Goal: Transaction & Acquisition: Purchase product/service

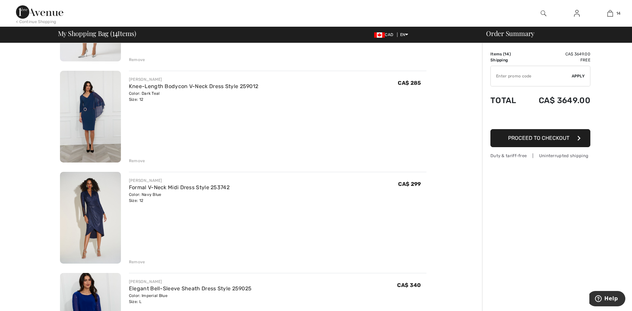
scroll to position [700, 0]
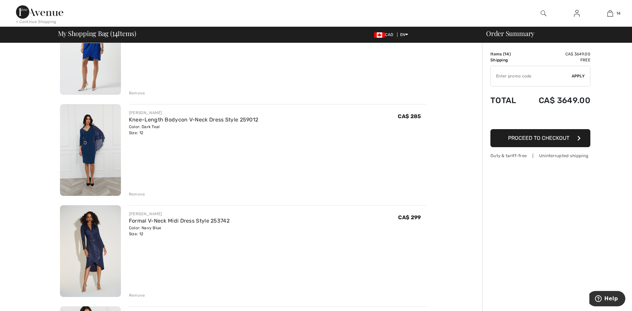
click at [100, 142] on img at bounding box center [90, 150] width 61 height 92
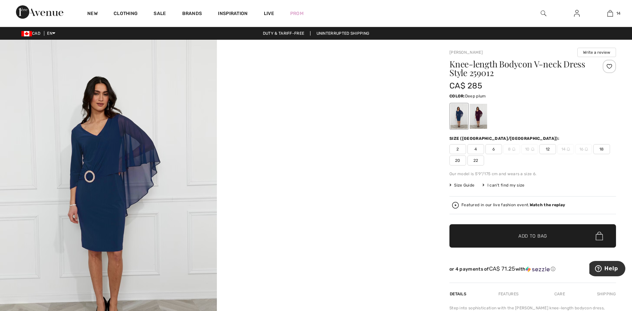
click at [475, 118] on div at bounding box center [478, 116] width 17 height 25
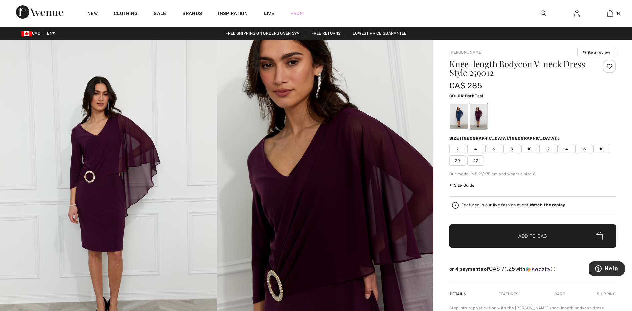
click at [455, 117] on div at bounding box center [459, 116] width 17 height 25
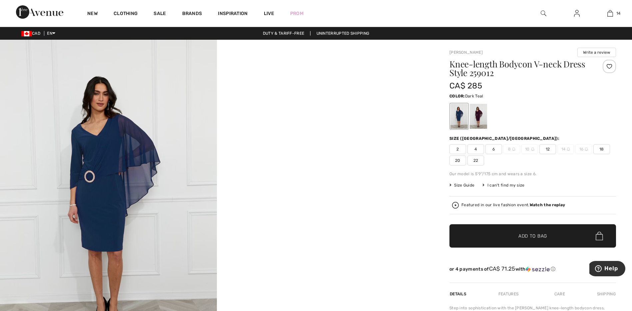
click at [549, 147] on span "12" at bounding box center [548, 149] width 17 height 10
click at [479, 109] on div at bounding box center [478, 116] width 17 height 25
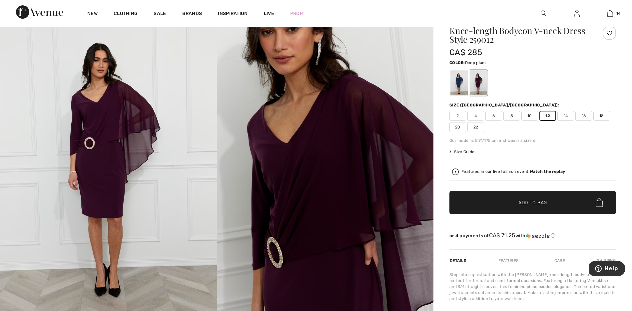
scroll to position [67, 0]
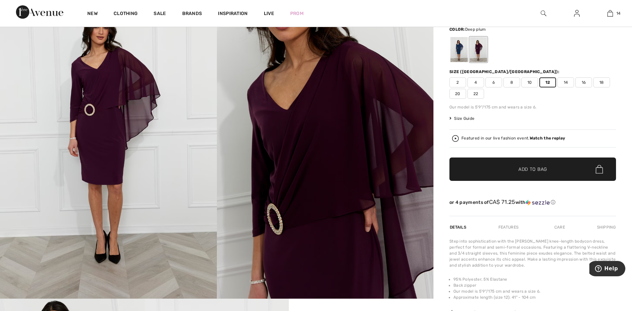
click at [461, 115] on span "Size Guide" at bounding box center [462, 118] width 25 height 6
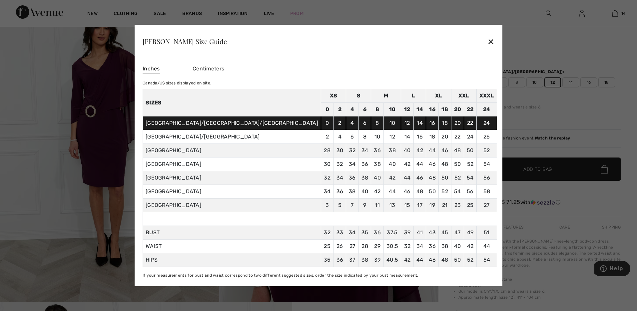
click at [488, 39] on div "✕" at bounding box center [491, 41] width 7 height 14
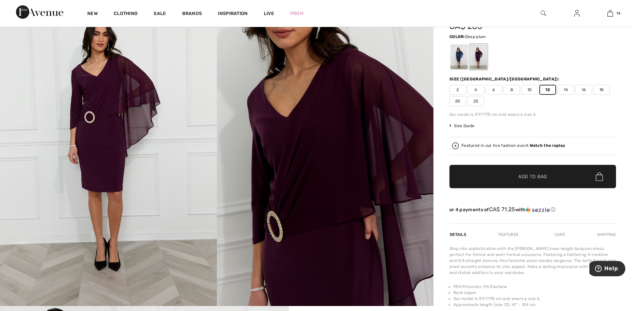
scroll to position [0, 0]
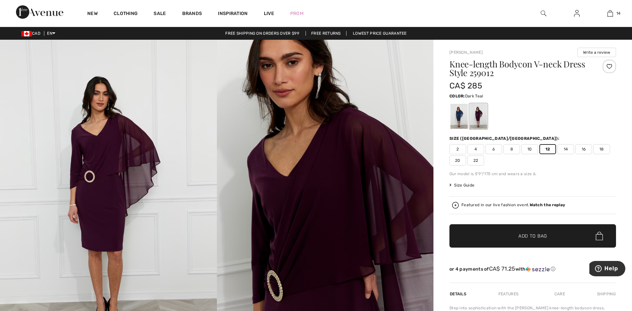
click at [457, 117] on div at bounding box center [459, 116] width 17 height 25
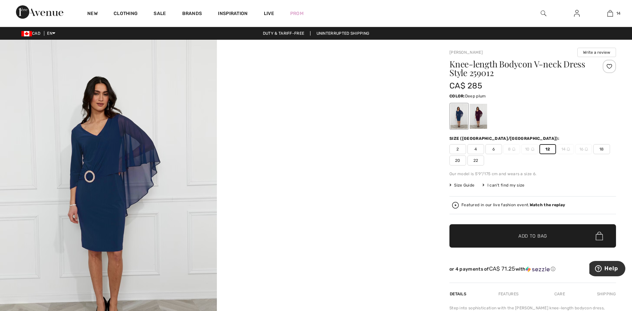
click at [481, 120] on div at bounding box center [478, 116] width 17 height 25
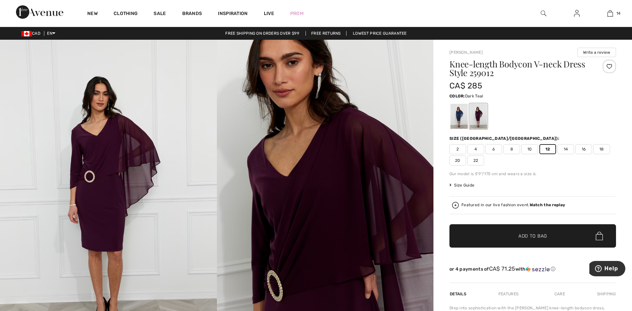
click at [457, 117] on div at bounding box center [459, 116] width 17 height 25
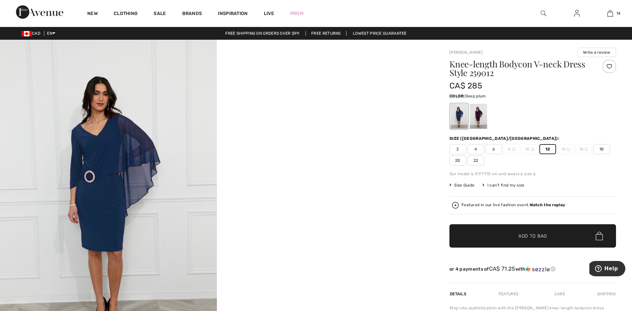
click at [483, 120] on div at bounding box center [478, 116] width 17 height 25
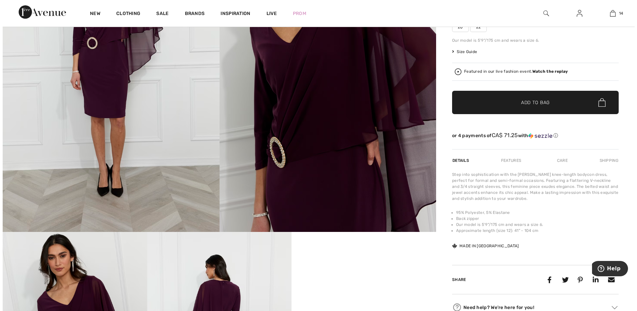
scroll to position [267, 0]
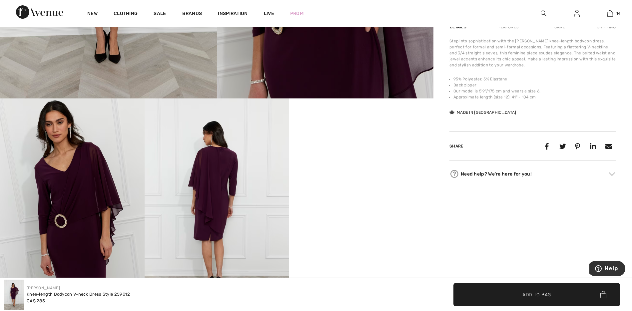
click at [217, 178] on img at bounding box center [217, 206] width 145 height 217
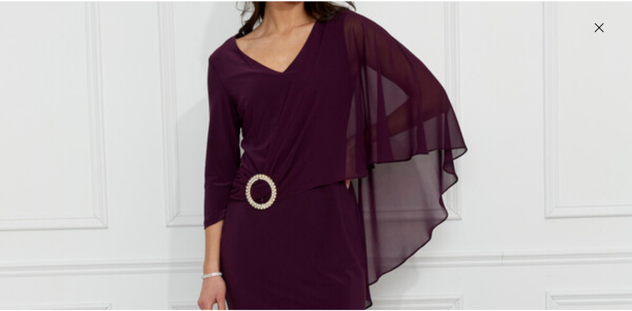
scroll to position [200, 0]
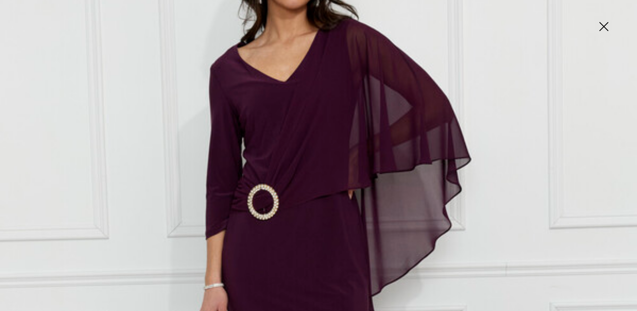
click at [605, 23] on img at bounding box center [603, 27] width 33 height 34
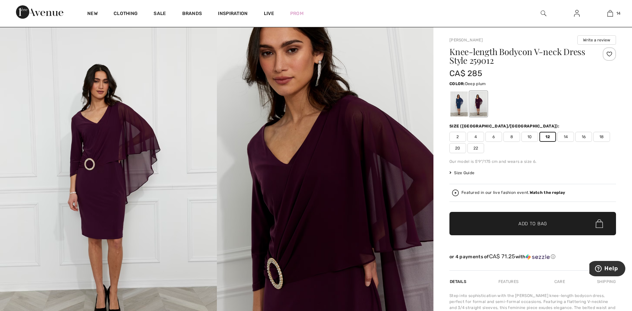
scroll to position [0, 0]
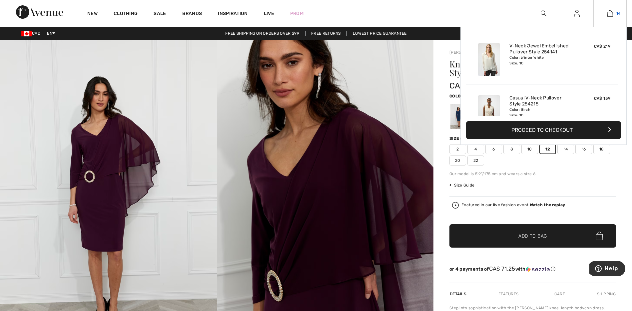
click at [609, 10] on img at bounding box center [611, 13] width 6 height 8
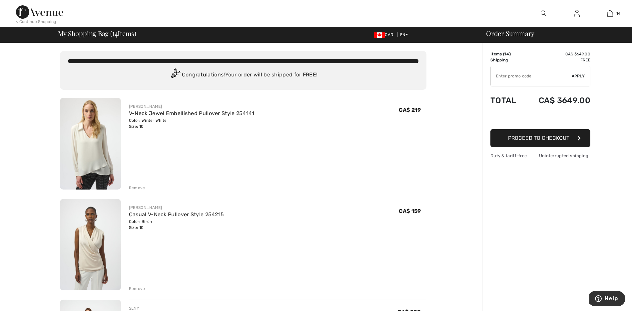
click at [82, 135] on img at bounding box center [90, 144] width 61 height 92
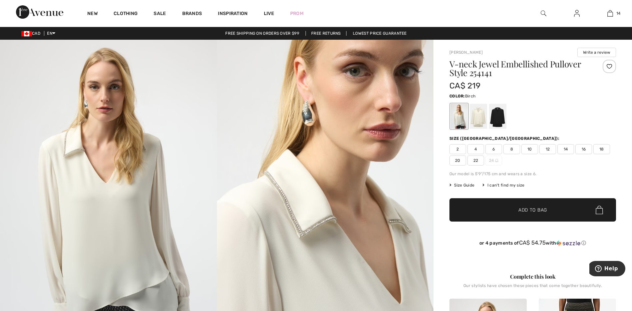
click at [479, 115] on div at bounding box center [478, 116] width 17 height 25
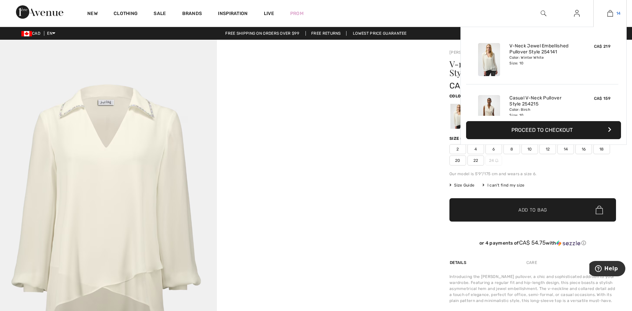
click at [610, 13] on img at bounding box center [611, 13] width 6 height 8
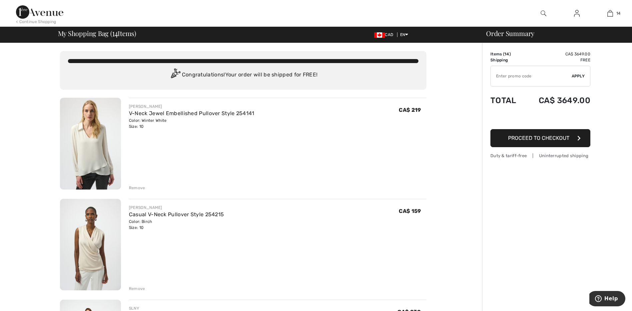
click at [89, 147] on img at bounding box center [90, 144] width 61 height 92
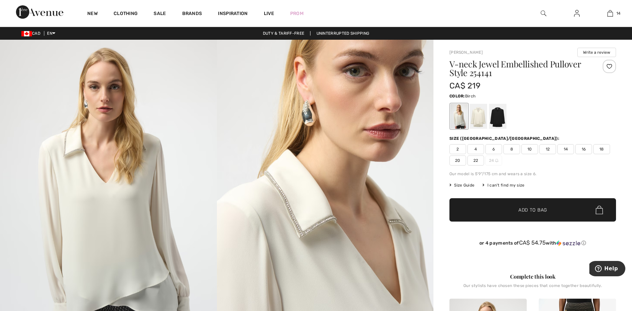
click at [477, 117] on div at bounding box center [478, 116] width 17 height 25
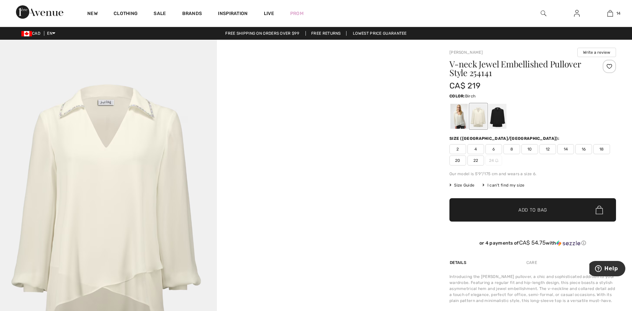
click at [532, 148] on span "10" at bounding box center [530, 149] width 17 height 10
click at [533, 205] on span "✔ Added to Bag Add to Bag" at bounding box center [533, 209] width 167 height 23
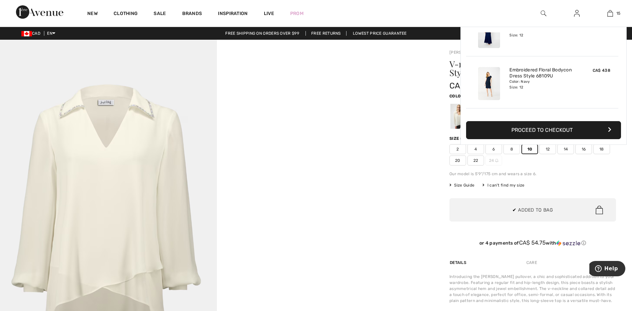
scroll to position [697, 0]
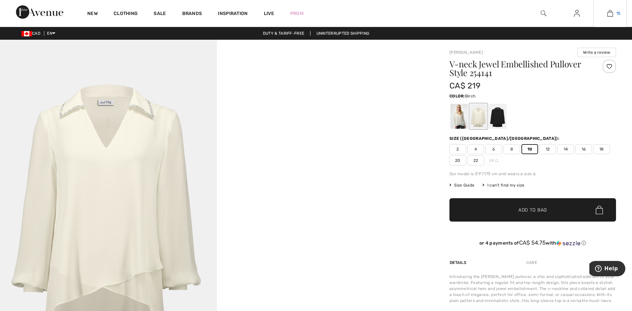
click at [612, 13] on img at bounding box center [611, 13] width 6 height 8
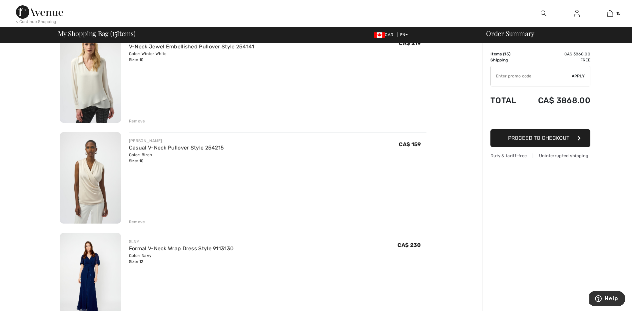
scroll to position [100, 0]
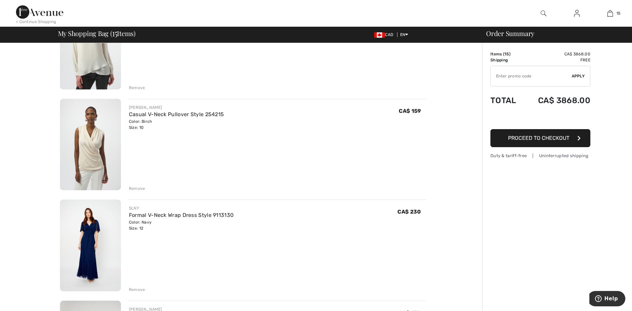
click at [94, 141] on img at bounding box center [90, 145] width 61 height 92
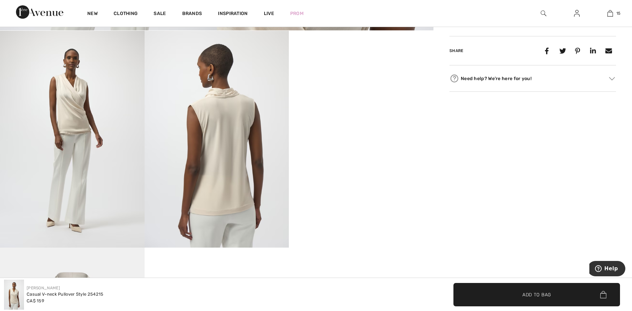
scroll to position [333, 0]
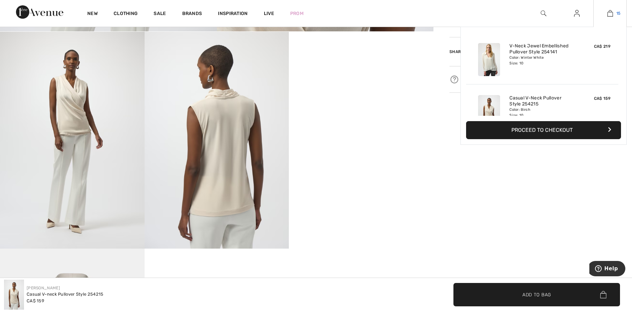
click at [610, 10] on img at bounding box center [611, 13] width 6 height 8
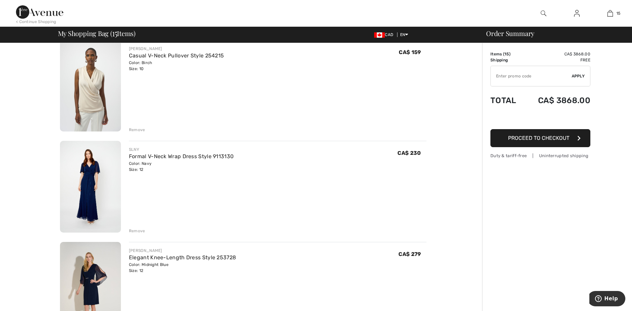
scroll to position [167, 0]
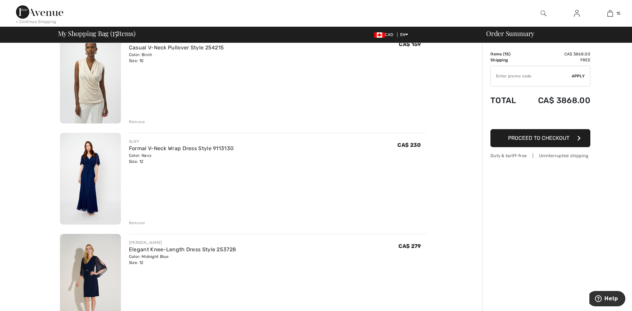
click at [103, 193] on img at bounding box center [90, 179] width 61 height 92
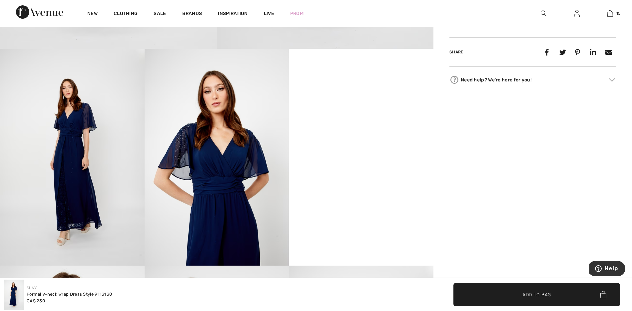
scroll to position [333, 0]
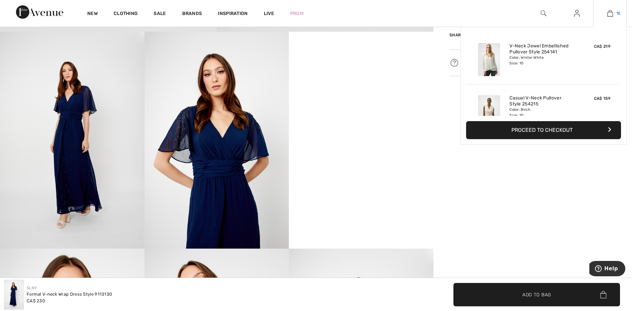
click at [613, 12] on link "15" at bounding box center [610, 13] width 33 height 8
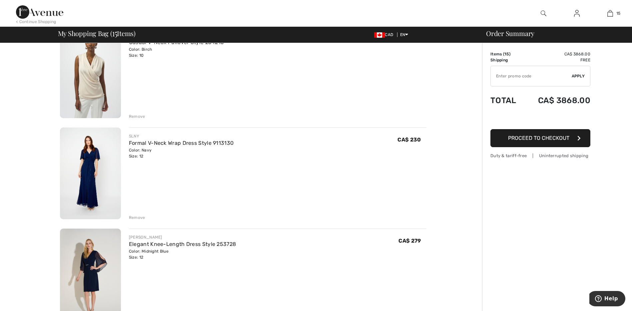
scroll to position [267, 0]
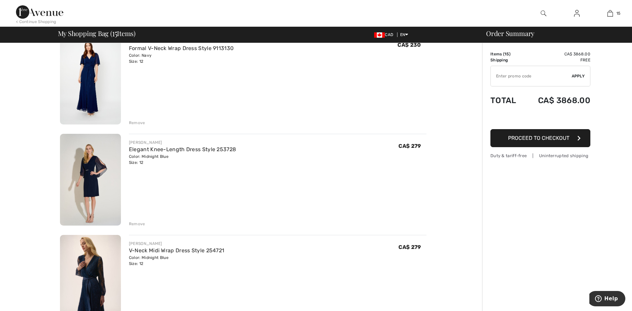
click at [88, 171] on img at bounding box center [90, 180] width 61 height 92
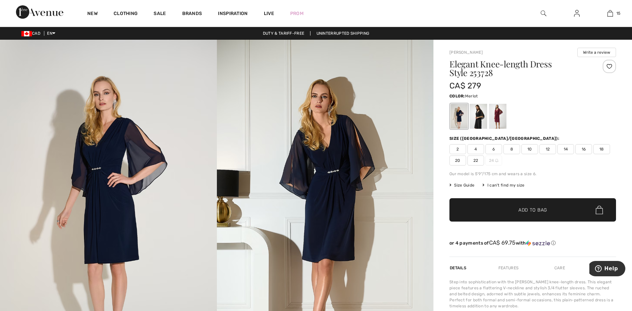
click at [498, 113] on div at bounding box center [497, 116] width 17 height 25
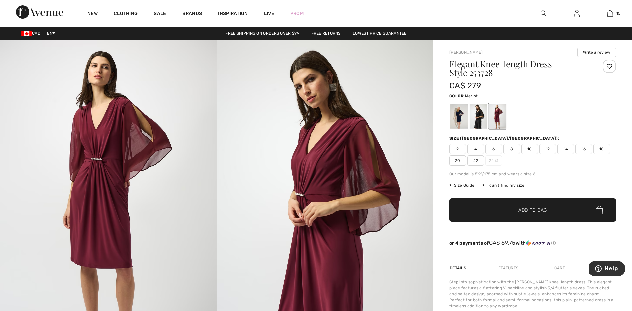
scroll to position [33, 0]
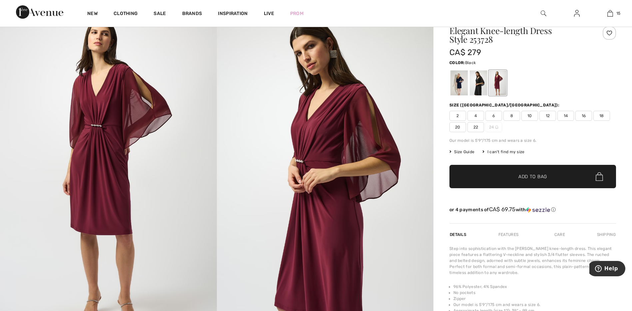
click at [484, 87] on div at bounding box center [478, 82] width 17 height 25
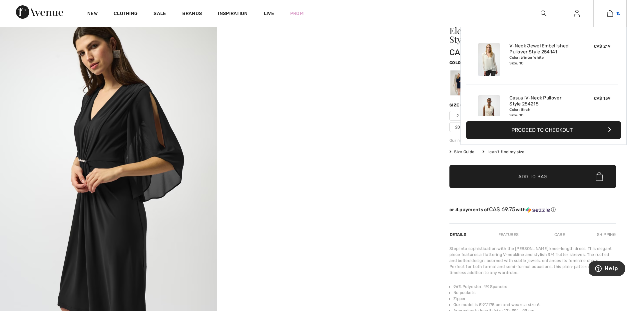
click at [610, 12] on img at bounding box center [611, 13] width 6 height 8
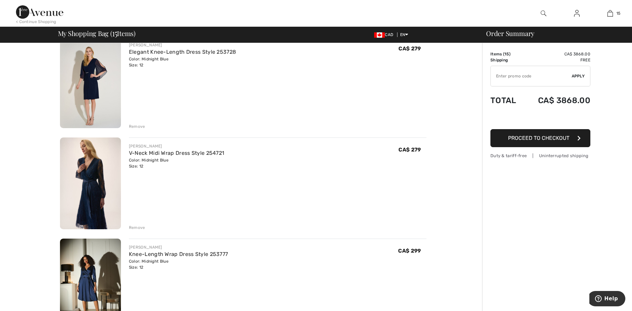
scroll to position [367, 0]
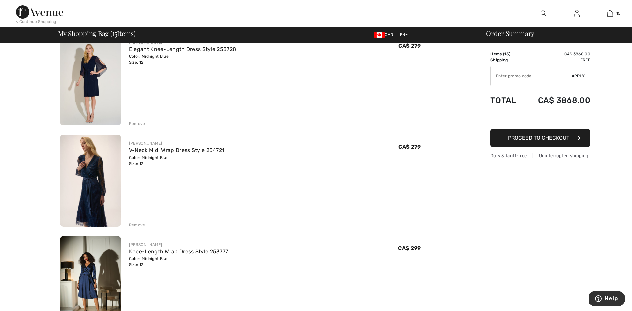
click at [103, 163] on img at bounding box center [90, 181] width 61 height 92
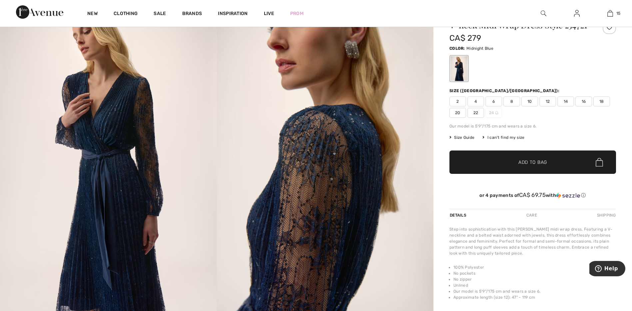
scroll to position [33, 0]
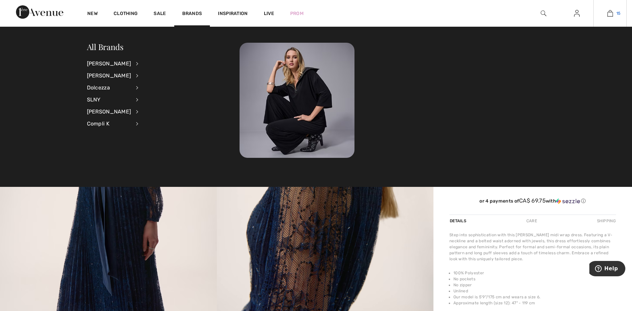
click at [609, 12] on img at bounding box center [611, 13] width 6 height 8
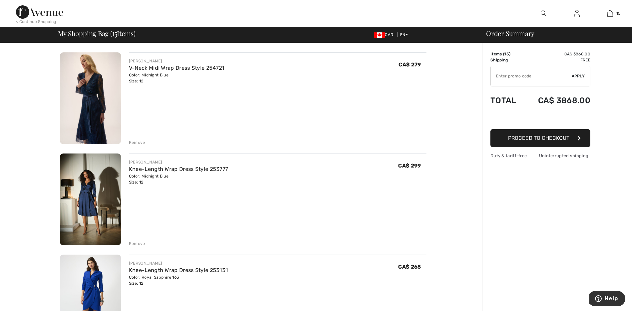
scroll to position [467, 0]
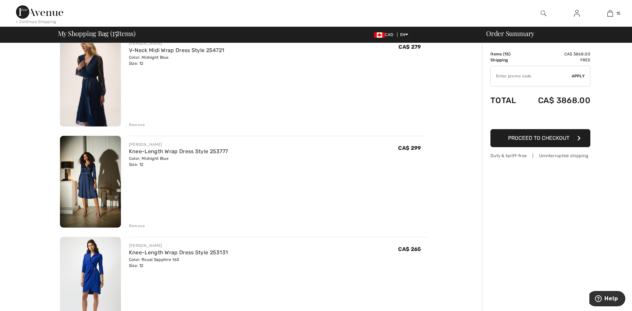
click at [94, 190] on img at bounding box center [90, 182] width 61 height 92
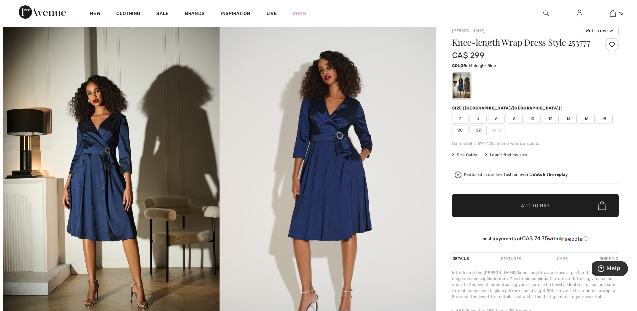
scroll to position [33, 0]
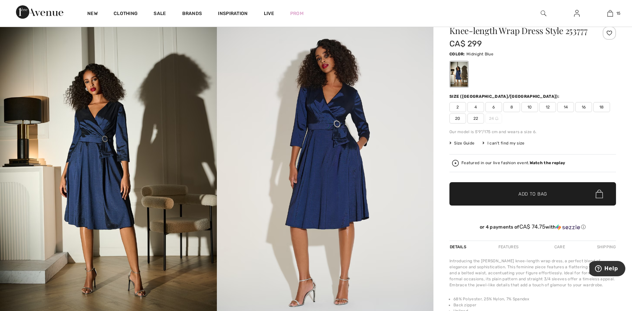
click at [551, 160] on strong "Watch the replay" at bounding box center [548, 162] width 36 height 5
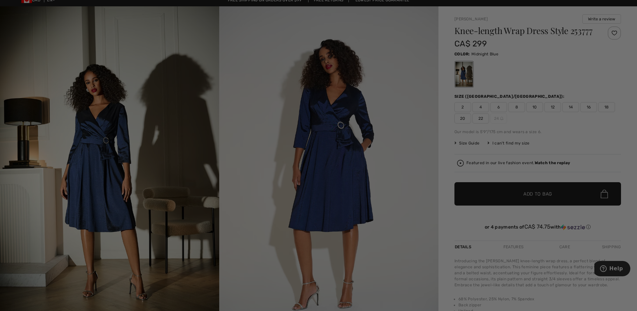
scroll to position [0, 0]
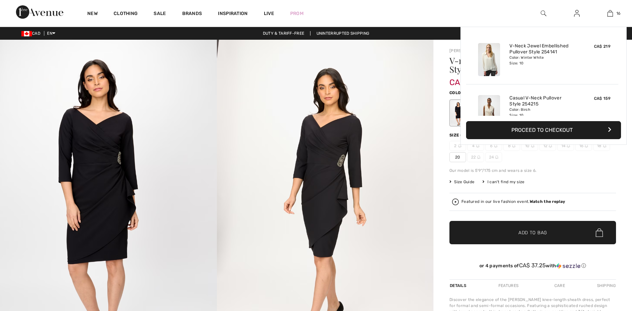
click at [609, 12] on img at bounding box center [611, 13] width 6 height 8
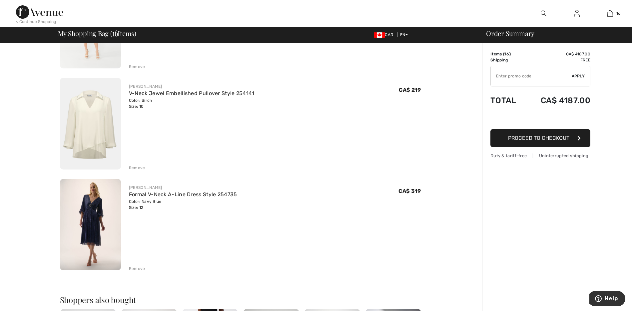
scroll to position [1433, 0]
click at [90, 233] on img at bounding box center [90, 225] width 61 height 92
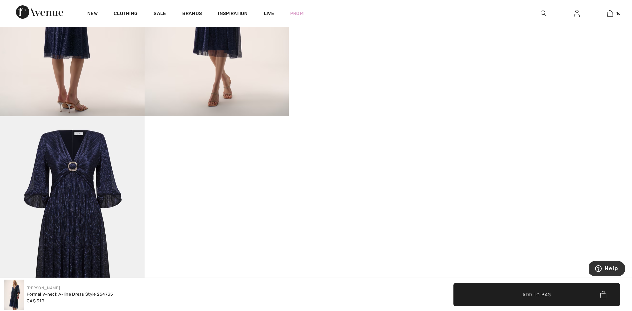
scroll to position [467, 0]
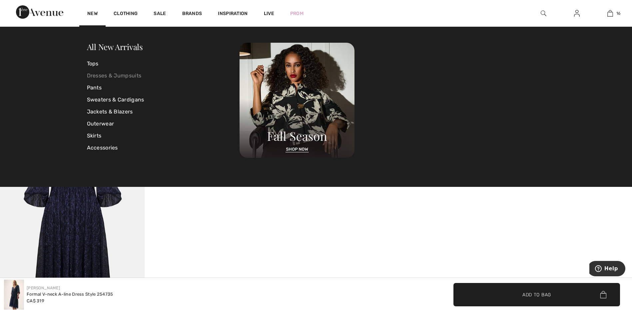
click at [105, 73] on link "Dresses & Jumpsuits" at bounding box center [163, 76] width 153 height 12
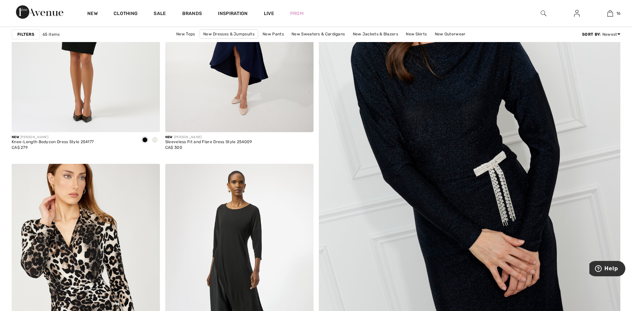
scroll to position [200, 0]
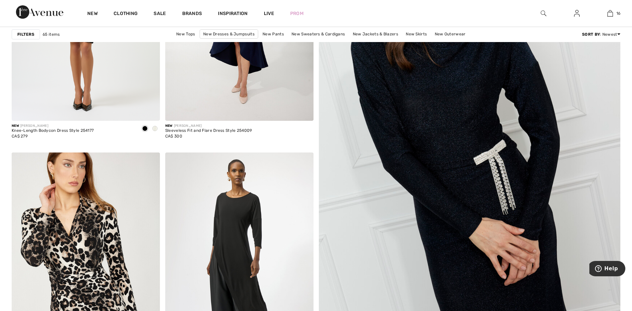
click at [419, 126] on img at bounding box center [470, 169] width 362 height 543
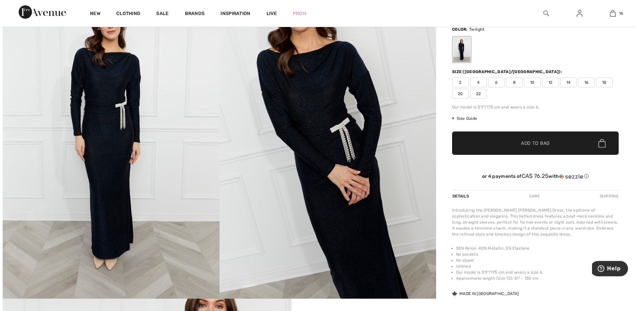
scroll to position [33, 0]
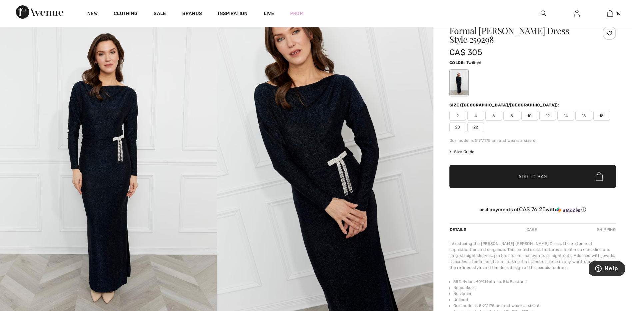
click at [320, 120] on img at bounding box center [325, 168] width 217 height 325
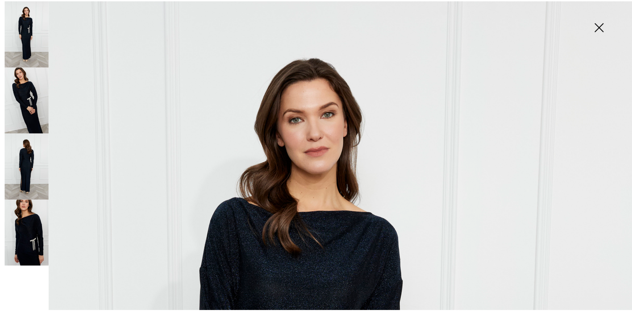
scroll to position [0, 0]
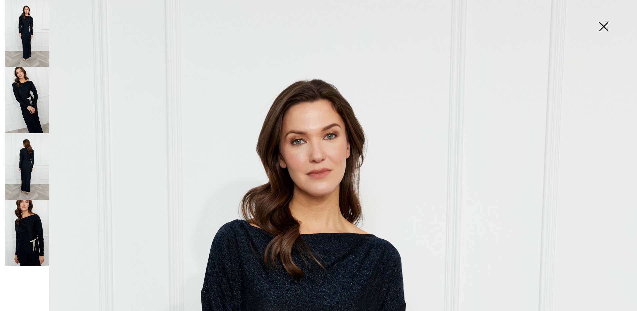
click at [603, 24] on img at bounding box center [603, 27] width 33 height 34
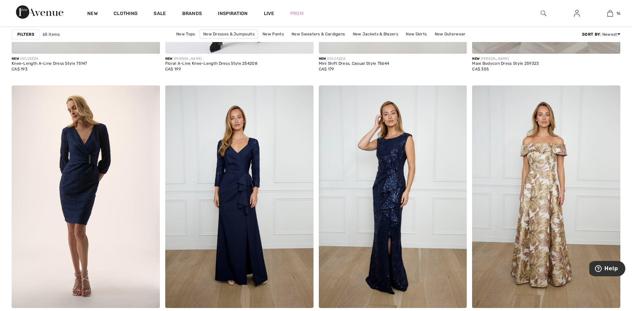
scroll to position [3399, 0]
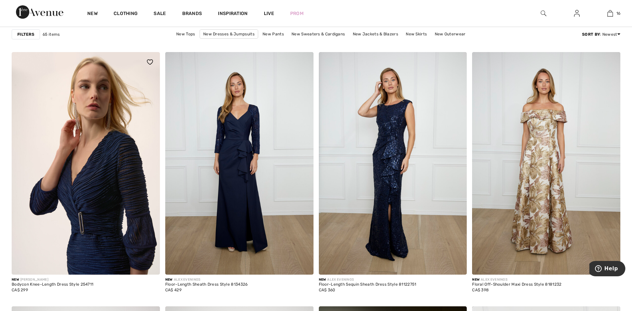
click at [83, 113] on img at bounding box center [86, 163] width 148 height 222
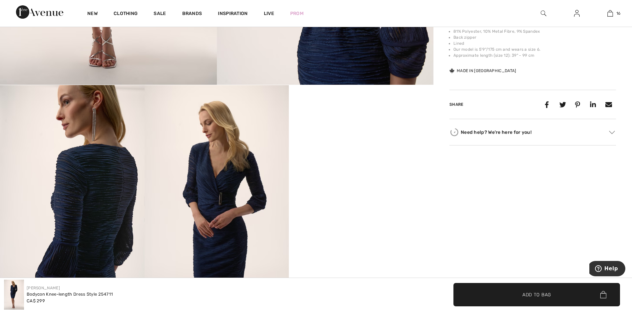
scroll to position [300, 0]
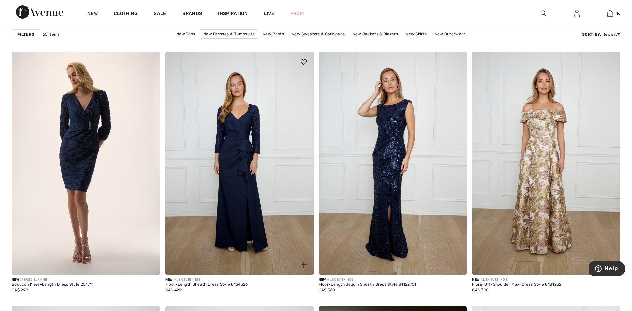
click at [246, 124] on img at bounding box center [239, 163] width 148 height 222
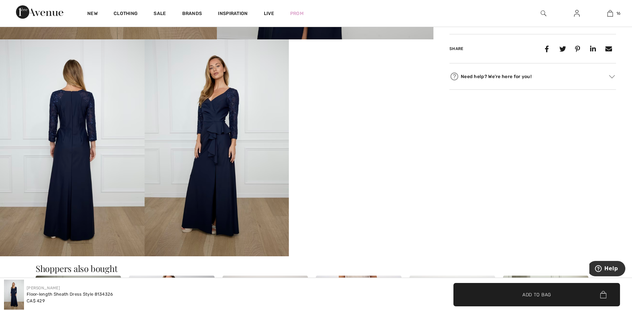
scroll to position [333, 0]
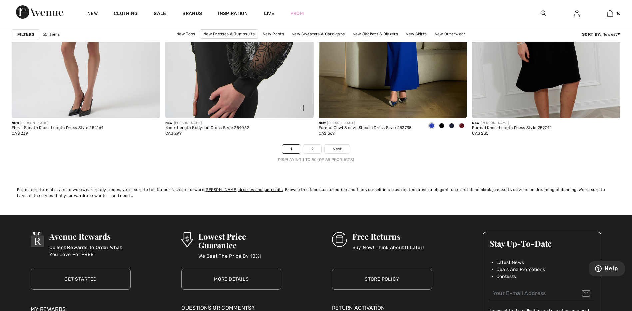
scroll to position [3833, 0]
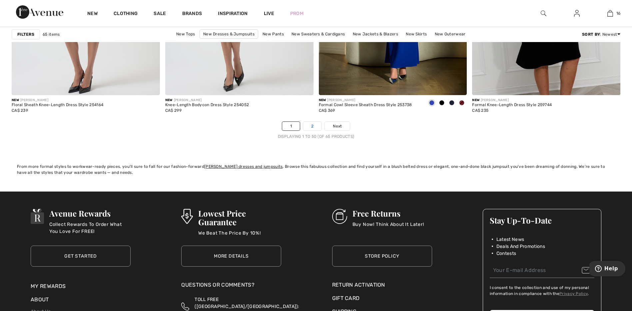
click at [315, 124] on link "2" at bounding box center [312, 126] width 18 height 9
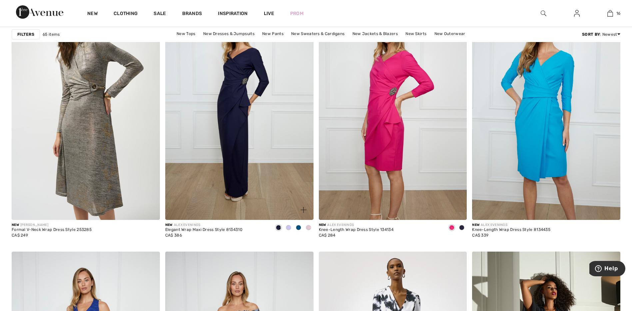
scroll to position [600, 0]
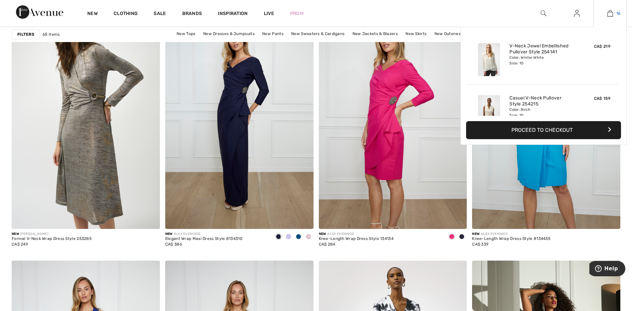
click at [610, 10] on img at bounding box center [611, 13] width 6 height 8
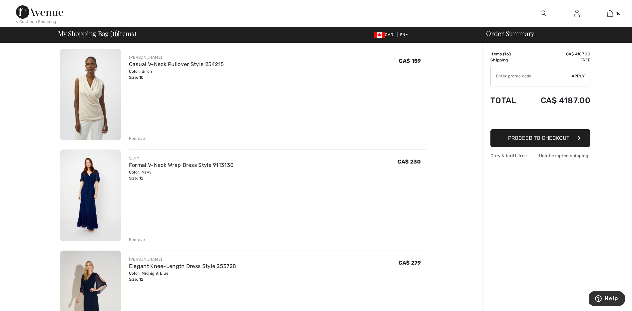
scroll to position [167, 0]
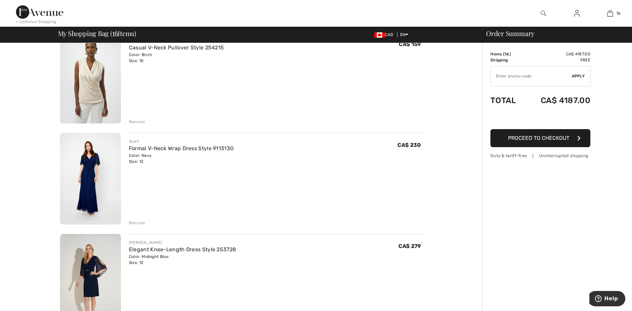
click at [91, 169] on img at bounding box center [90, 179] width 61 height 92
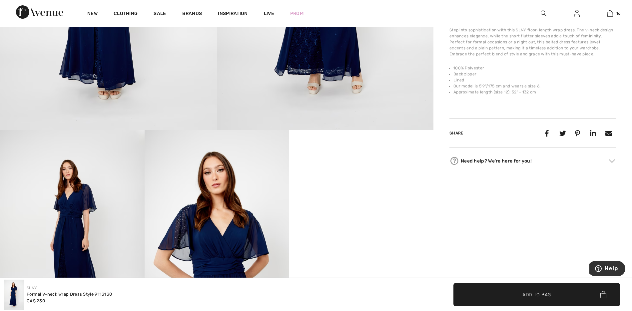
scroll to position [300, 0]
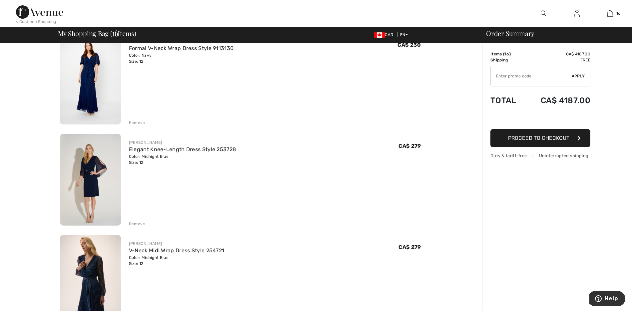
click at [89, 178] on img at bounding box center [90, 180] width 61 height 92
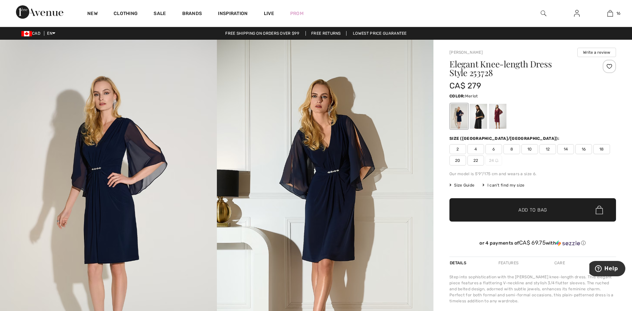
click at [498, 116] on div at bounding box center [497, 116] width 17 height 25
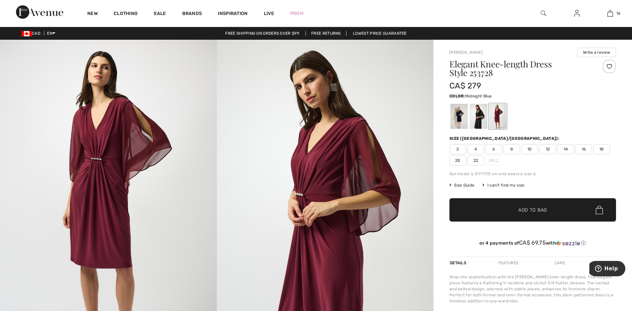
click at [457, 116] on div at bounding box center [459, 116] width 17 height 25
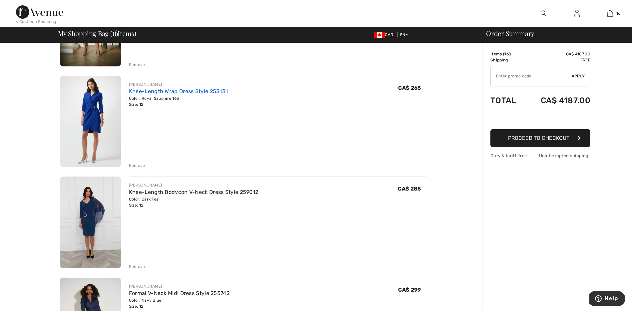
scroll to position [633, 0]
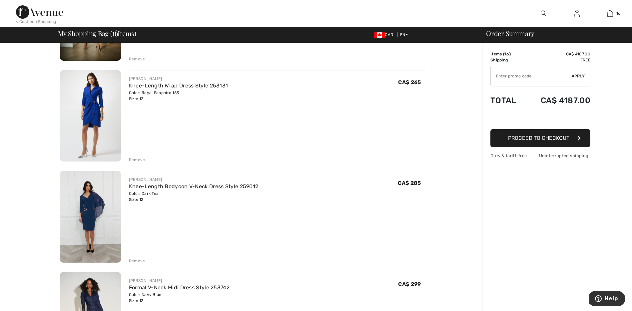
click at [92, 117] on img at bounding box center [90, 116] width 61 height 92
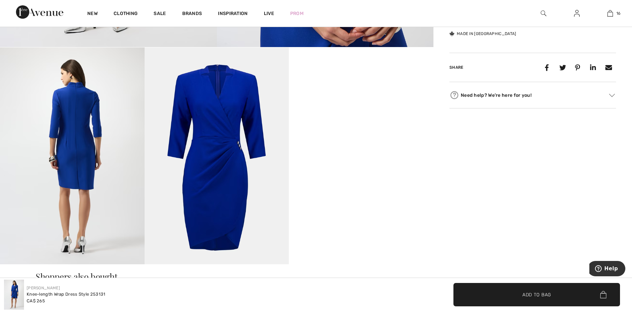
scroll to position [300, 0]
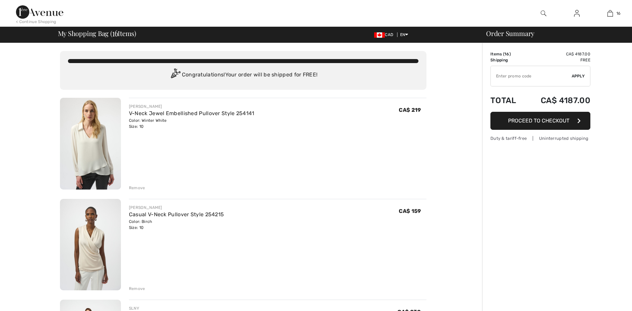
checkbox input "true"
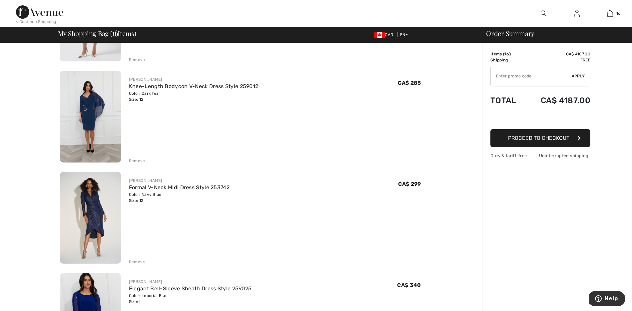
click at [81, 112] on img at bounding box center [90, 117] width 61 height 92
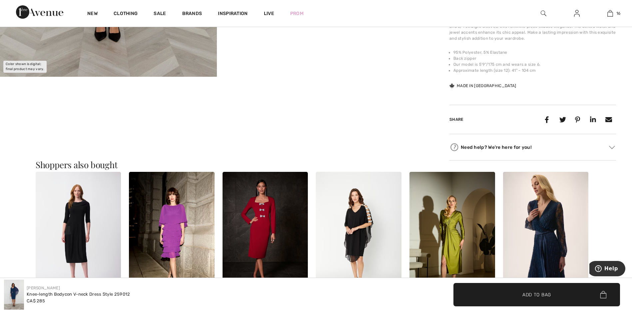
scroll to position [300, 0]
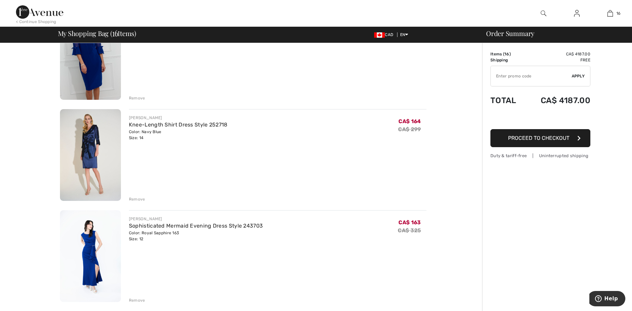
scroll to position [1000, 0]
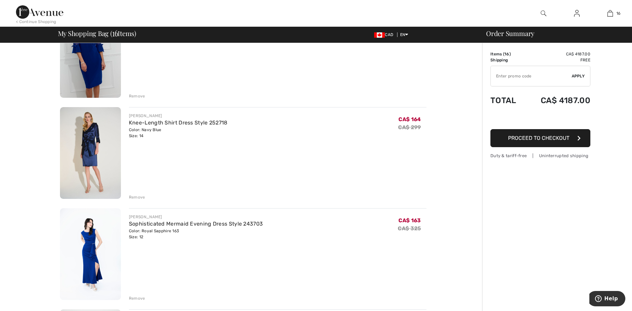
click at [95, 166] on img at bounding box center [90, 153] width 61 height 92
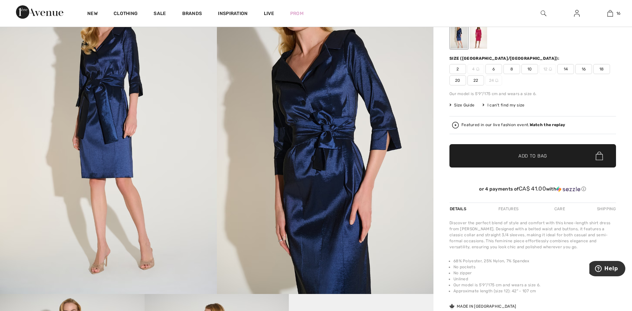
scroll to position [33, 0]
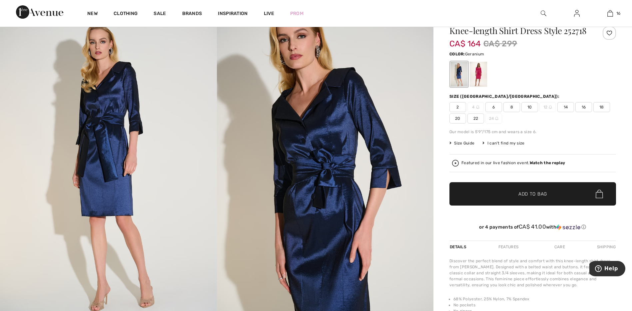
click at [474, 77] on div at bounding box center [478, 74] width 17 height 25
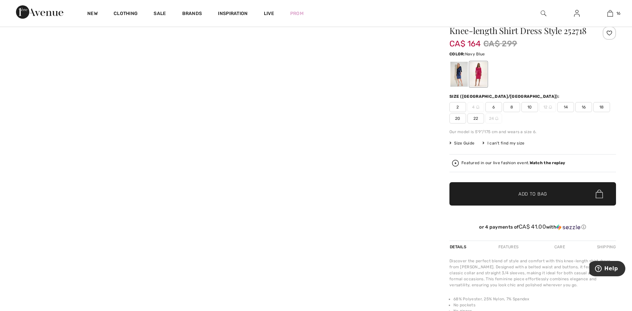
click at [458, 76] on div at bounding box center [459, 74] width 17 height 25
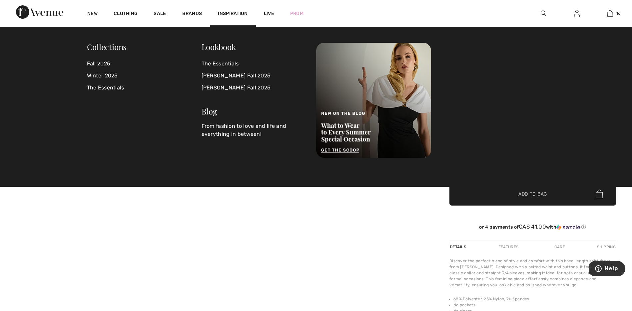
click at [232, 13] on span "Inspiration" at bounding box center [233, 14] width 30 height 7
click at [110, 74] on link "Winter 2025" at bounding box center [144, 76] width 115 height 12
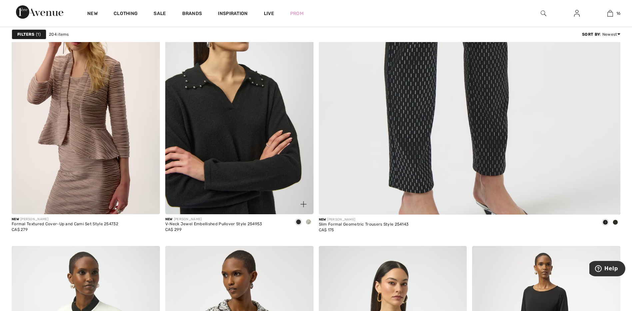
scroll to position [300, 0]
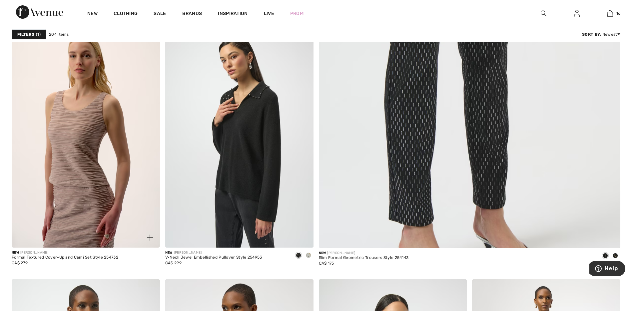
click at [86, 147] on img at bounding box center [86, 136] width 148 height 222
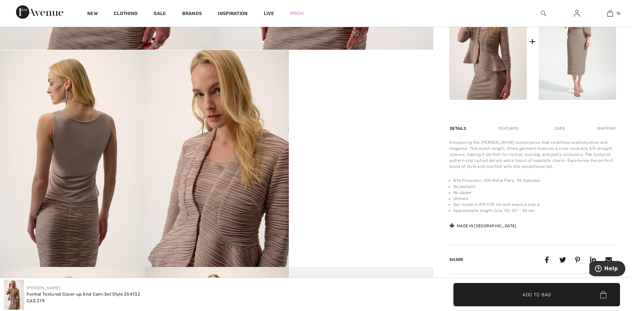
scroll to position [333, 0]
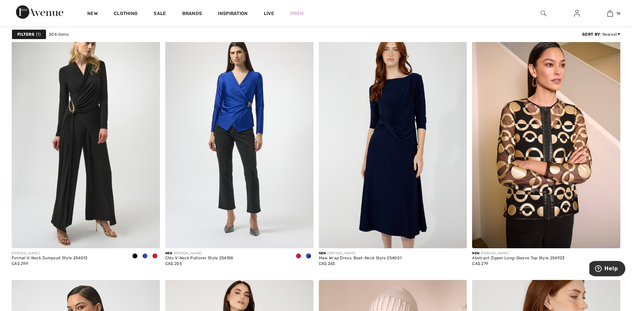
scroll to position [3133, 0]
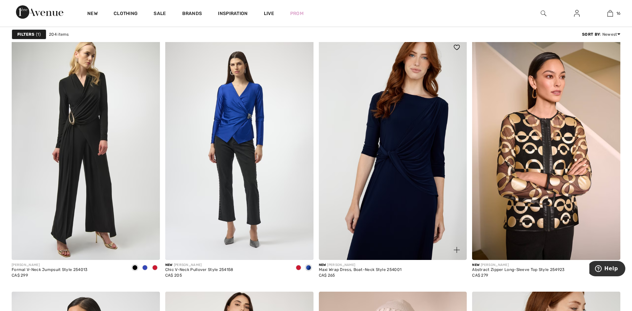
click at [366, 139] on img at bounding box center [393, 148] width 148 height 222
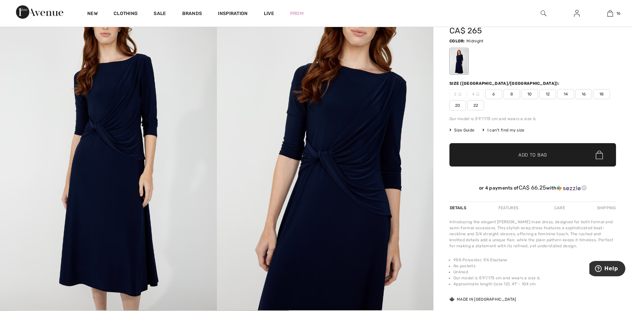
scroll to position [67, 0]
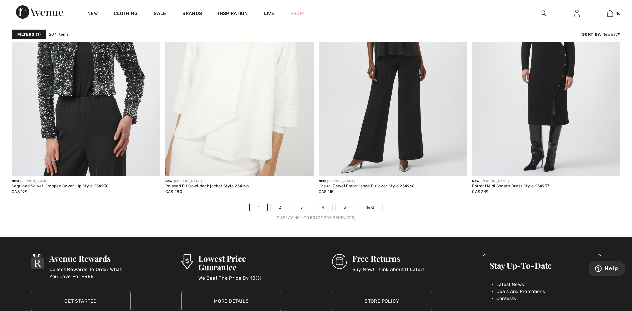
scroll to position [3766, 0]
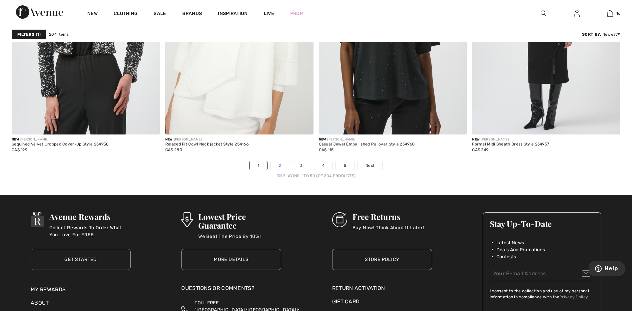
click at [281, 164] on link "2" at bounding box center [280, 165] width 18 height 9
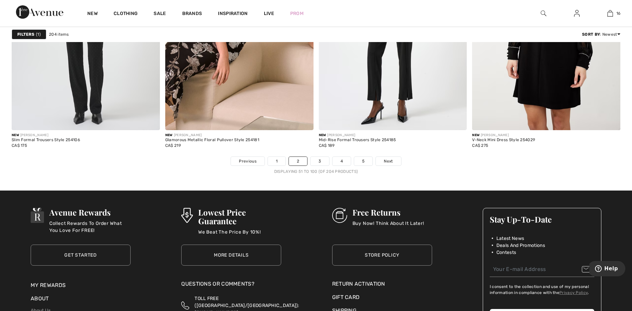
scroll to position [3833, 0]
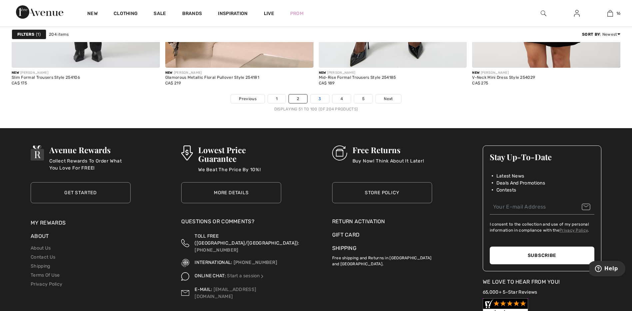
click at [320, 100] on link "3" at bounding box center [320, 98] width 18 height 9
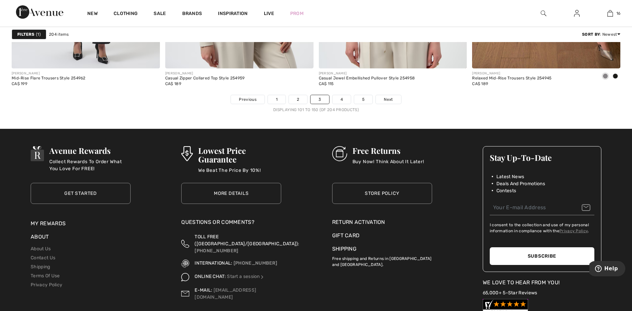
scroll to position [3833, 0]
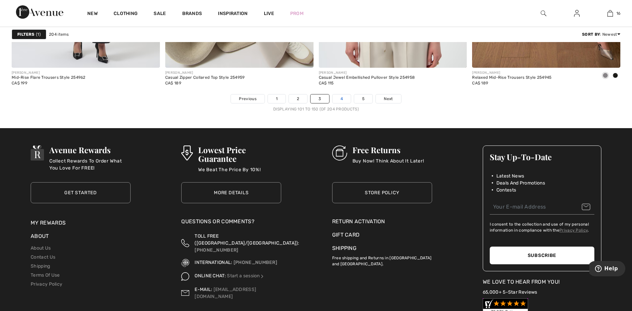
click at [340, 97] on link "4" at bounding box center [342, 98] width 18 height 9
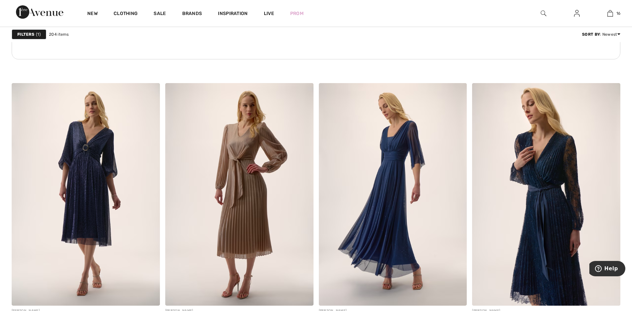
scroll to position [1133, 0]
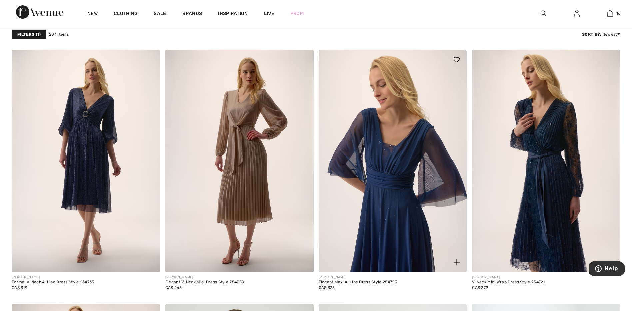
click at [396, 120] on img at bounding box center [393, 161] width 148 height 222
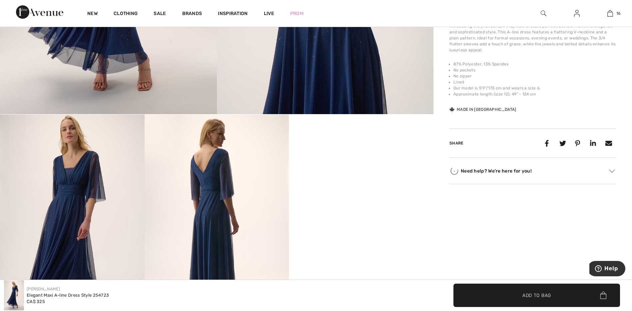
scroll to position [267, 0]
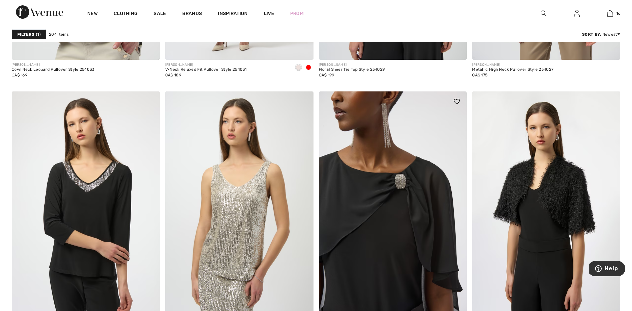
scroll to position [3399, 0]
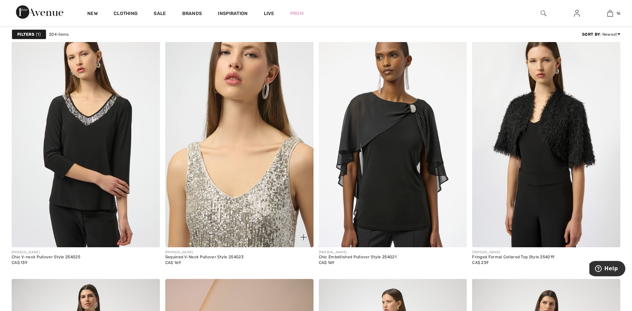
click at [256, 119] on img at bounding box center [239, 136] width 148 height 222
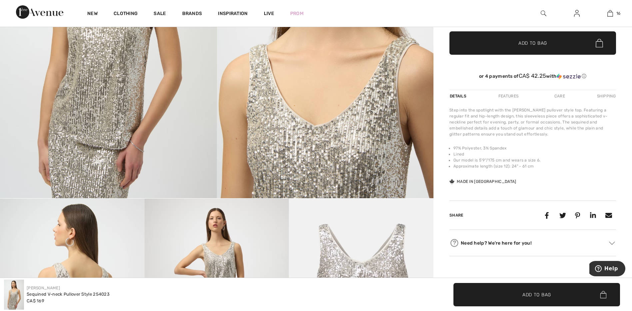
scroll to position [133, 0]
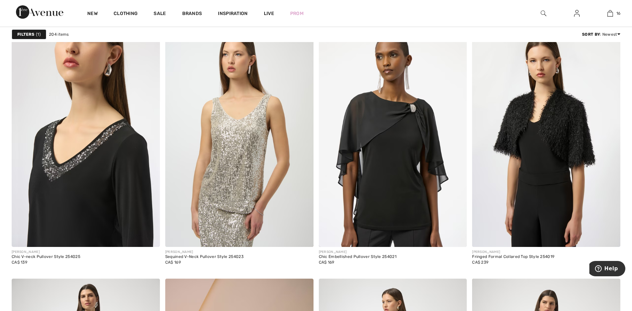
scroll to position [3399, 0]
click at [108, 166] on img at bounding box center [86, 136] width 148 height 222
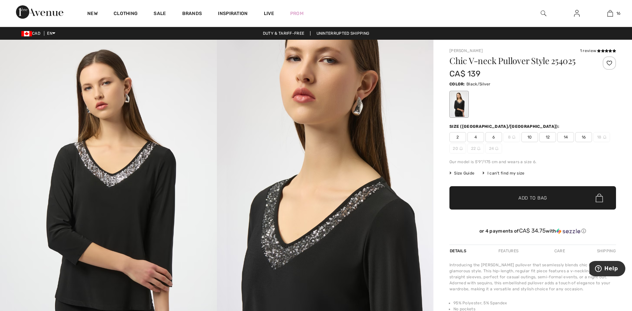
scroll to position [33, 0]
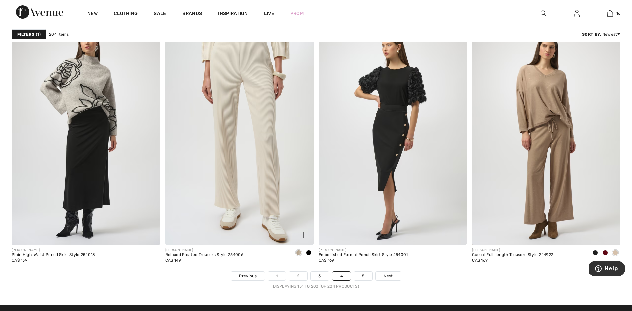
scroll to position [3766, 0]
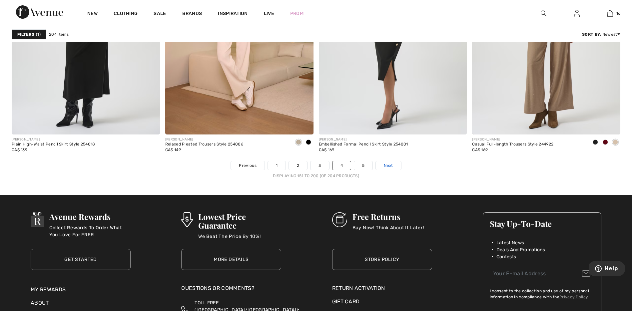
click at [386, 166] on span "Next" at bounding box center [388, 165] width 9 height 6
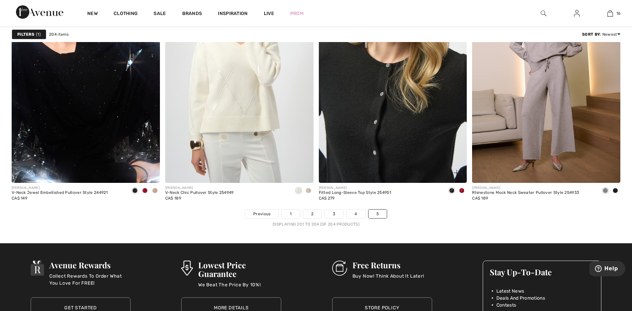
scroll to position [100, 0]
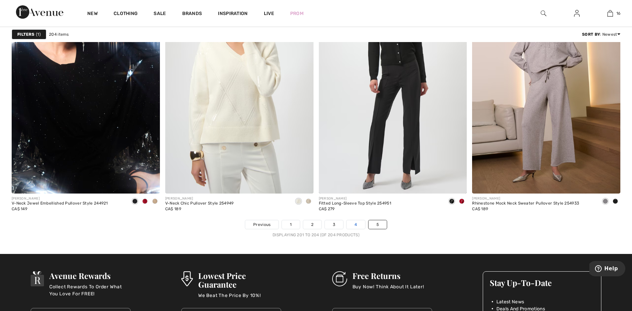
click at [356, 224] on link "4" at bounding box center [356, 224] width 18 height 9
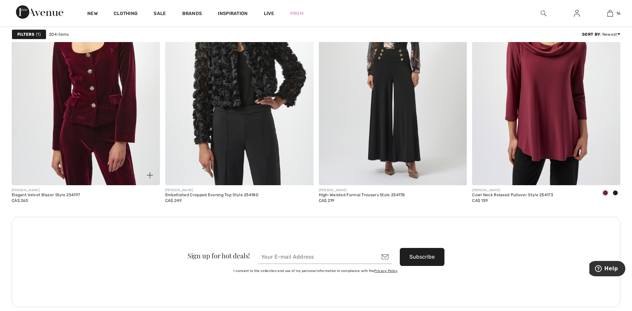
scroll to position [1733, 0]
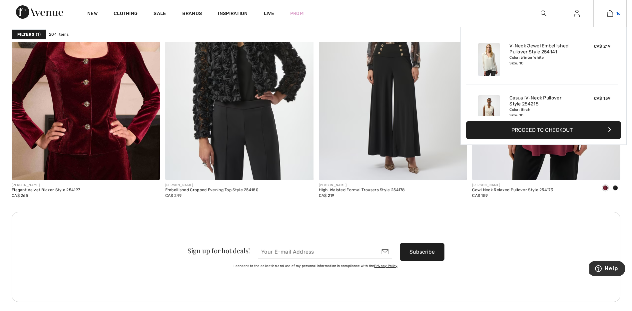
click at [613, 10] on img at bounding box center [611, 13] width 6 height 8
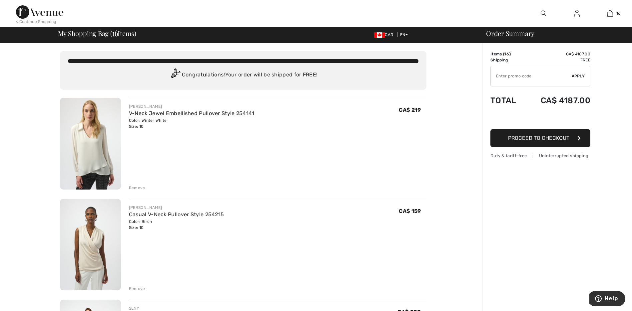
click at [82, 131] on img at bounding box center [90, 144] width 61 height 92
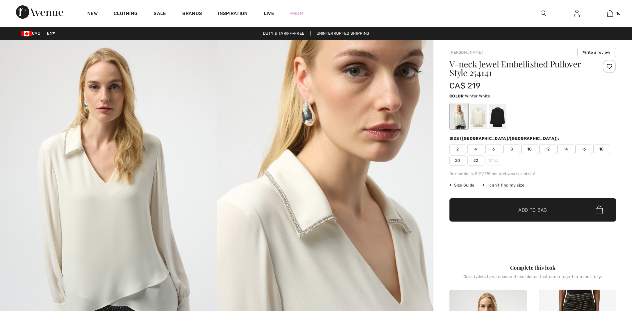
checkbox input "true"
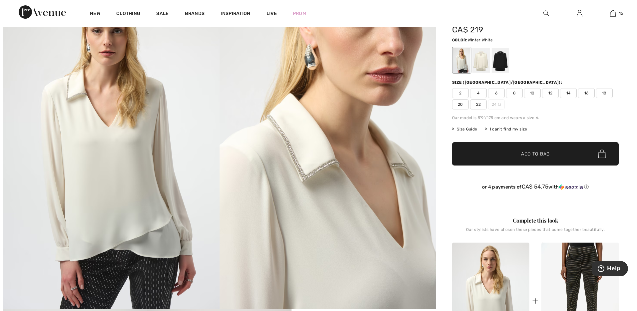
scroll to position [33, 0]
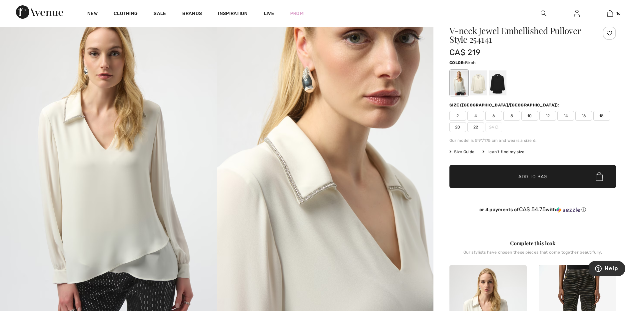
click at [478, 84] on div at bounding box center [478, 82] width 17 height 25
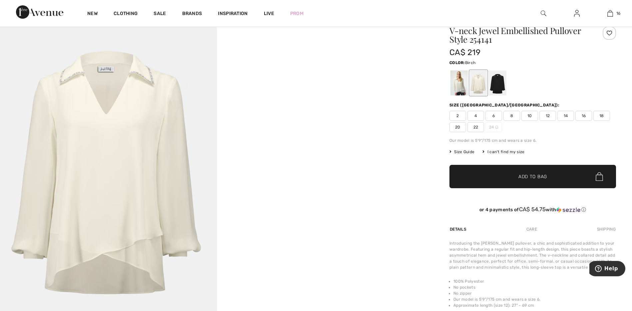
click at [115, 124] on img at bounding box center [108, 168] width 217 height 325
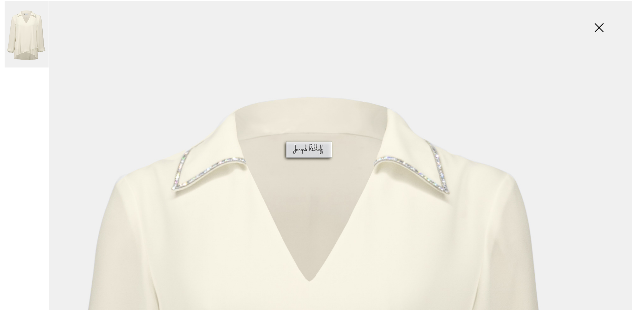
scroll to position [0, 0]
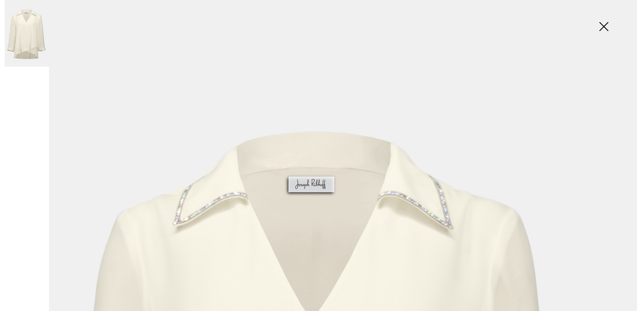
click at [605, 24] on img at bounding box center [603, 27] width 33 height 34
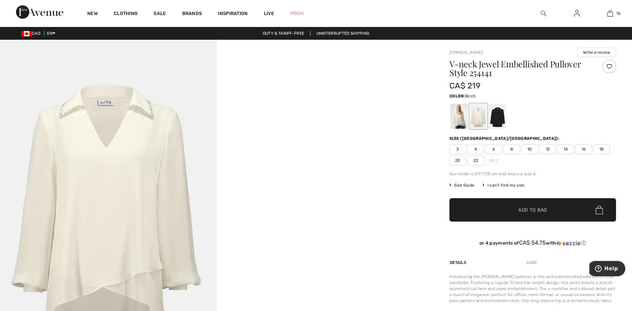
click at [532, 150] on span "10" at bounding box center [530, 149] width 17 height 10
click at [532, 207] on span "Add to Bag" at bounding box center [533, 209] width 29 height 7
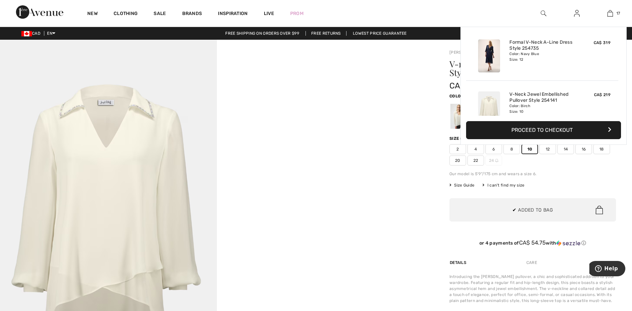
scroll to position [801, 0]
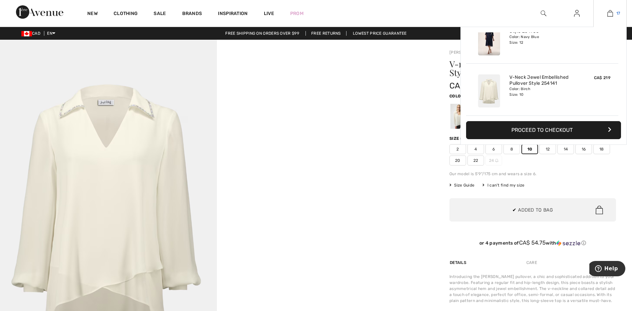
click at [613, 13] on link "17" at bounding box center [610, 13] width 33 height 8
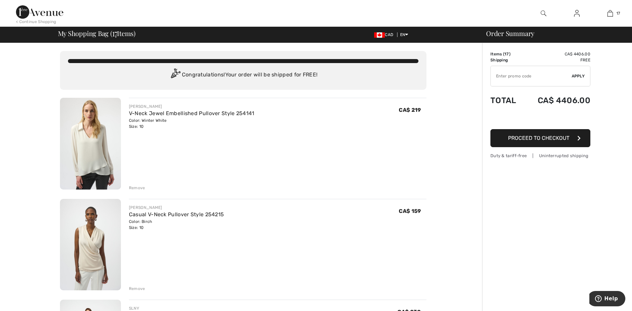
click at [137, 185] on div "Remove" at bounding box center [137, 188] width 16 height 6
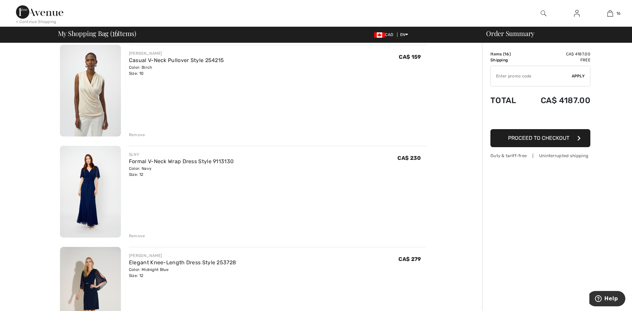
scroll to position [67, 0]
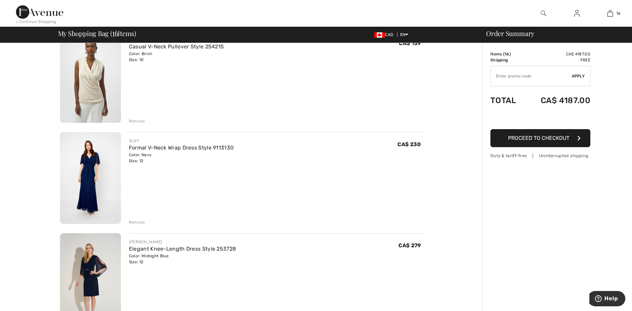
click at [133, 221] on div "Remove" at bounding box center [137, 222] width 16 height 6
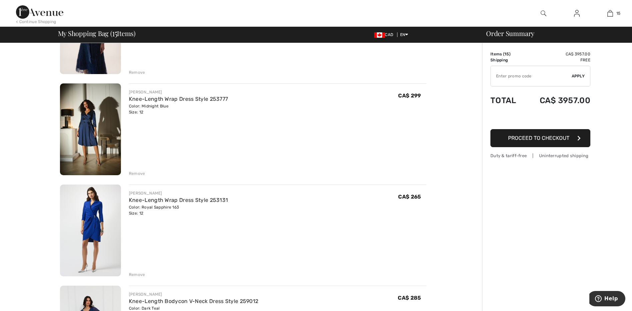
scroll to position [333, 0]
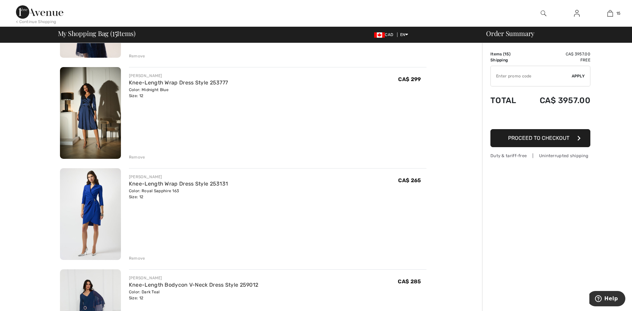
click at [135, 255] on div "Remove" at bounding box center [137, 258] width 16 height 6
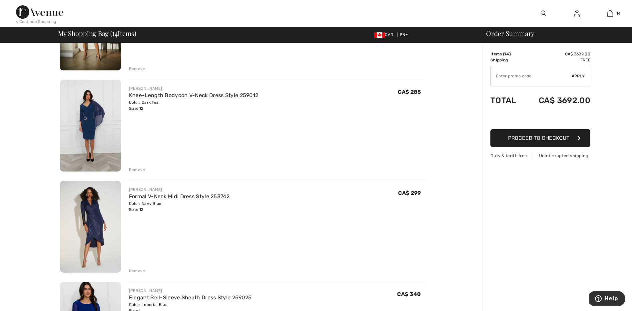
scroll to position [433, 0]
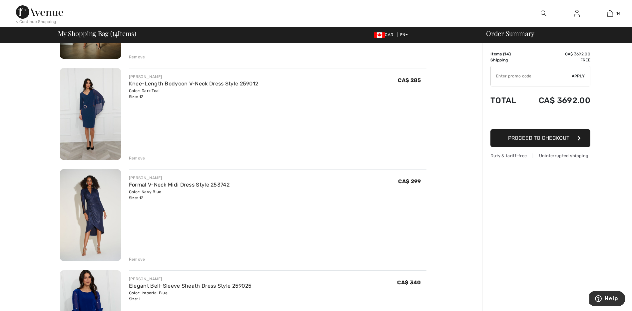
click at [93, 218] on img at bounding box center [90, 215] width 61 height 92
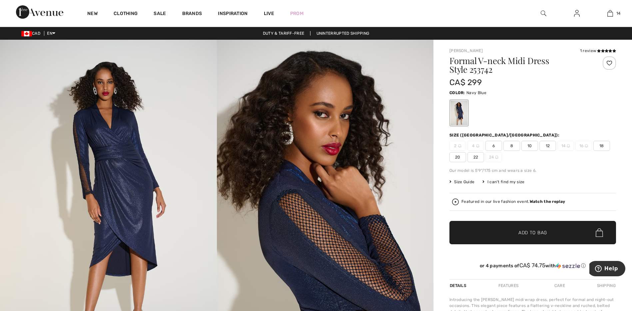
click at [537, 198] on div "Featured in our live fashion event. Watch the replay" at bounding box center [532, 201] width 161 height 7
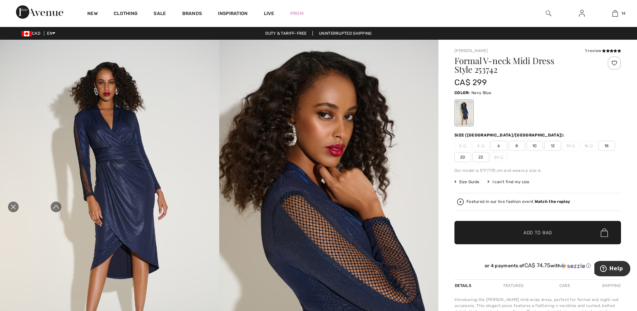
click at [0, 0] on icon "Close live curation" at bounding box center [0, 0] width 0 height 0
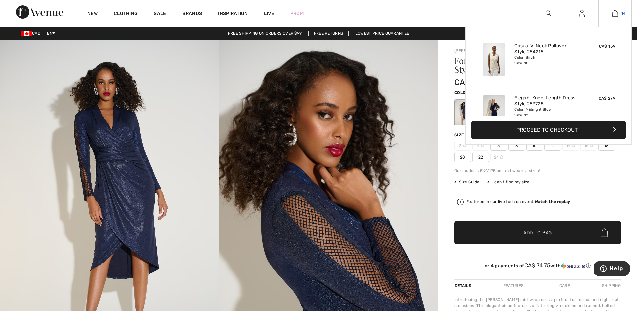
click at [613, 13] on img at bounding box center [616, 13] width 6 height 8
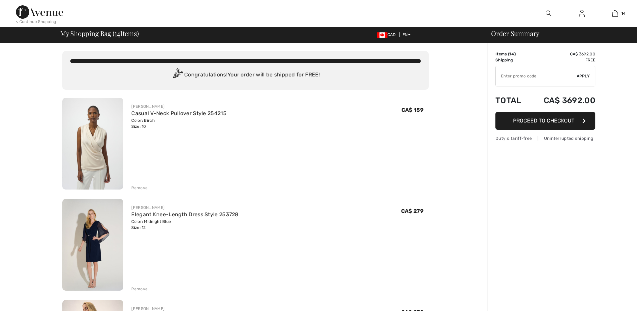
checkbox input "true"
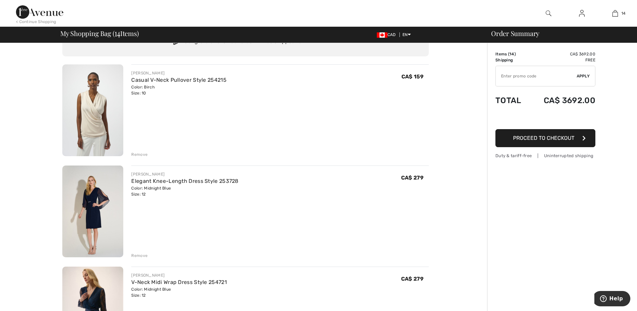
click at [89, 207] on img at bounding box center [92, 211] width 61 height 92
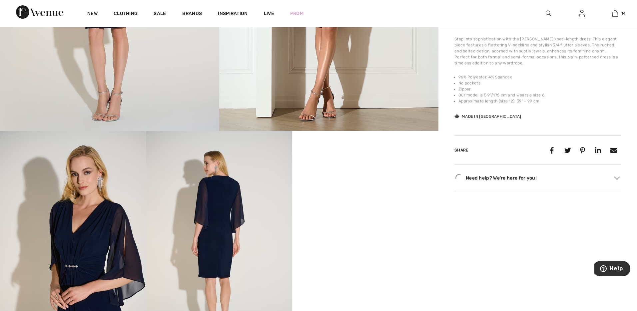
scroll to position [267, 0]
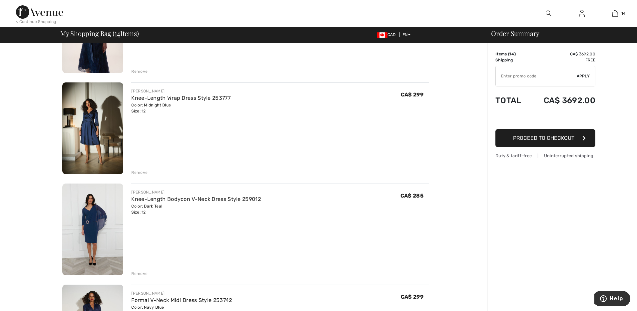
scroll to position [333, 0]
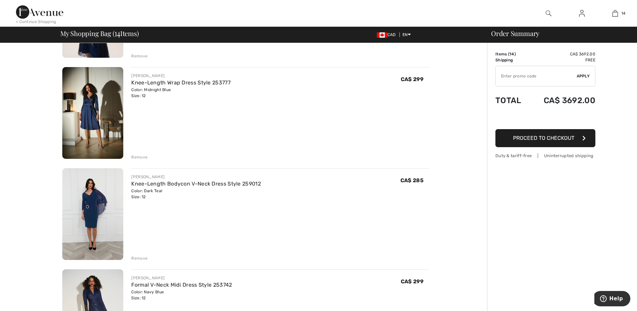
click at [88, 199] on img at bounding box center [92, 214] width 61 height 92
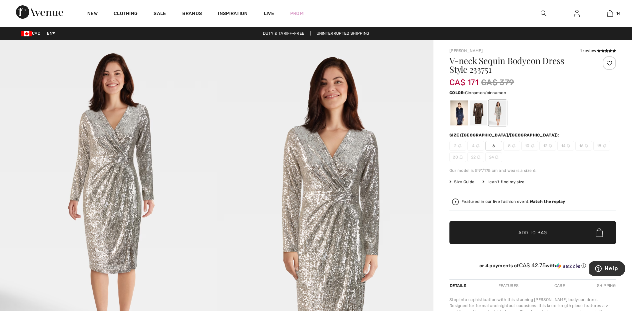
click at [481, 112] on div at bounding box center [478, 112] width 17 height 25
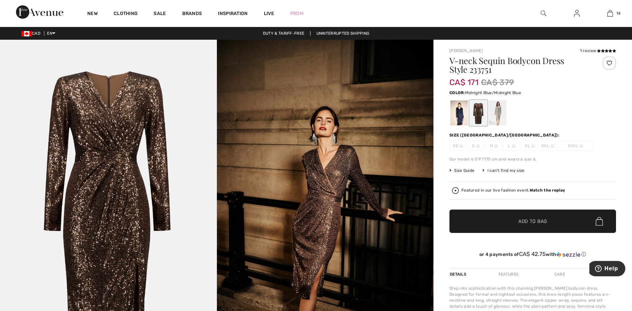
click at [455, 110] on div at bounding box center [459, 112] width 17 height 25
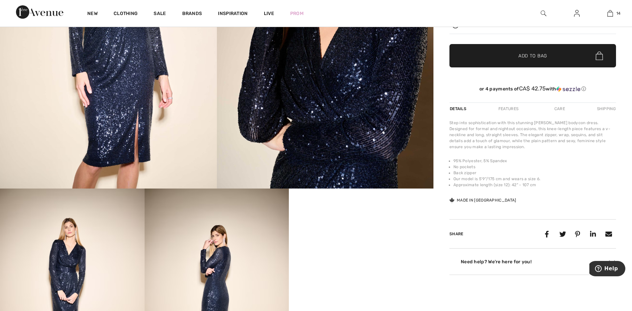
scroll to position [200, 0]
